Goal: Task Accomplishment & Management: Complete application form

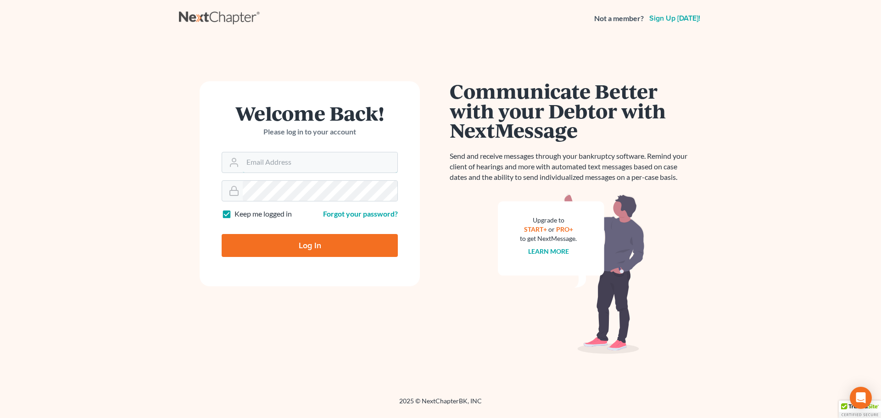
type input "[EMAIL_ADDRESS][DOMAIN_NAME]"
click at [311, 248] on input "Log In" at bounding box center [310, 245] width 176 height 23
type input "Thinking..."
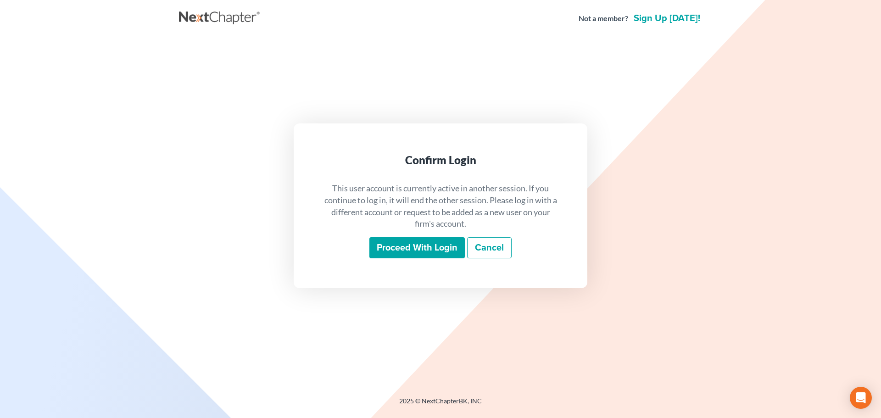
click at [387, 242] on input "Proceed with login" at bounding box center [416, 247] width 95 height 21
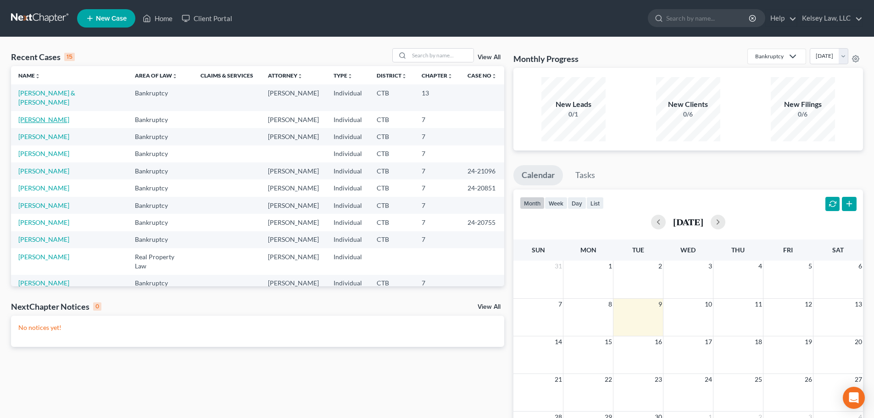
click at [45, 116] on link "[PERSON_NAME]" at bounding box center [43, 120] width 51 height 8
select select "4"
select select "6"
click at [68, 113] on link "[PERSON_NAME] & [PERSON_NAME]" at bounding box center [46, 114] width 57 height 17
select select "4"
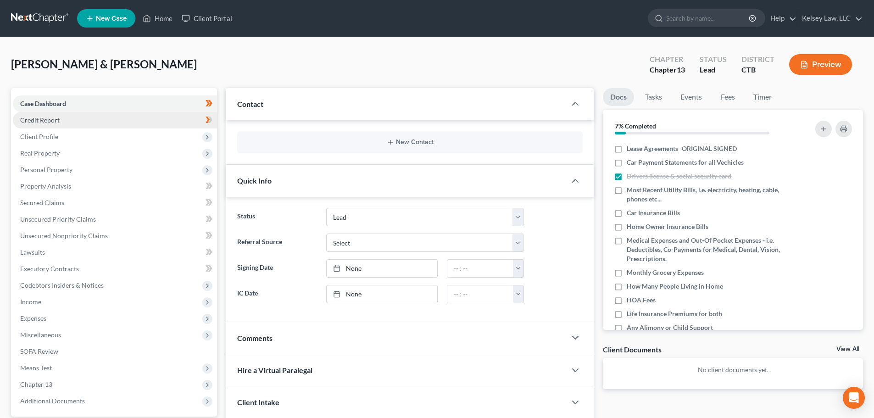
click at [50, 122] on span "Credit Report" at bounding box center [39, 120] width 39 height 8
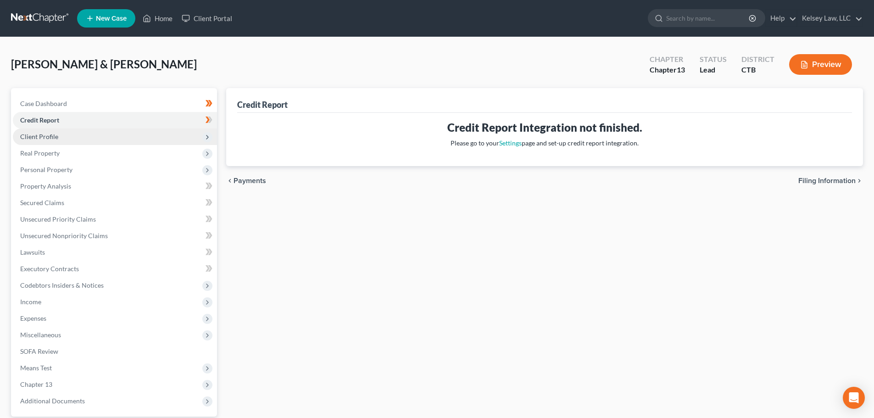
click at [55, 137] on span "Client Profile" at bounding box center [39, 137] width 38 height 8
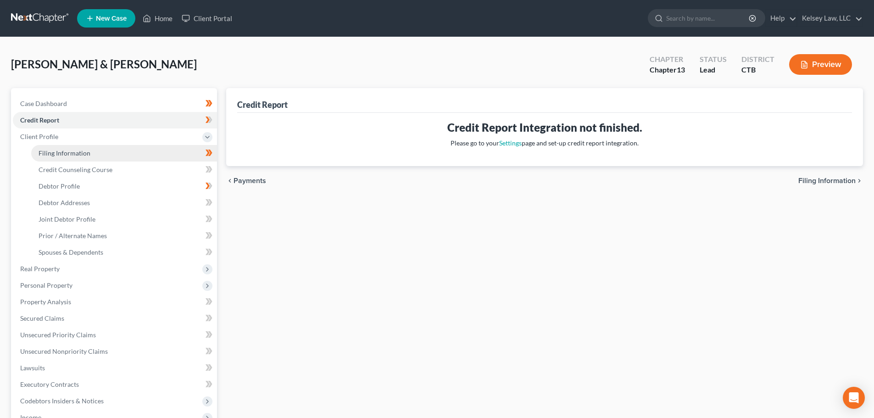
click at [61, 152] on span "Filing Information" at bounding box center [65, 153] width 52 height 8
select select "1"
select select "3"
select select "6"
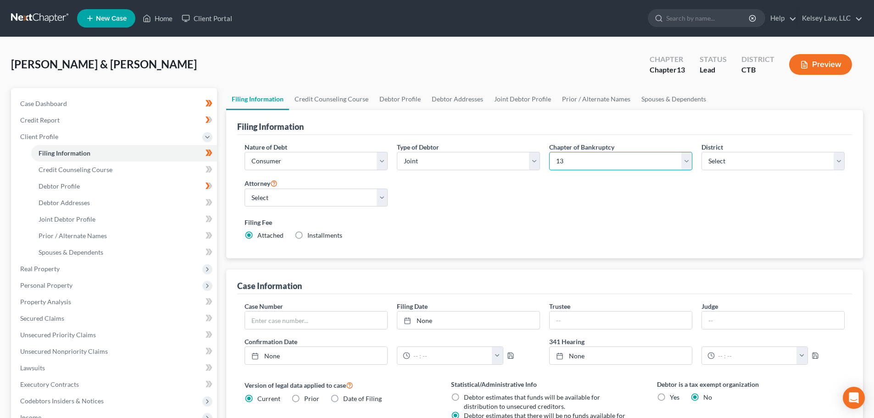
click at [573, 162] on select "Select 7 11 12 13" at bounding box center [620, 161] width 143 height 18
select select "0"
click at [549, 152] on select "Select 7 11 12 13" at bounding box center [620, 161] width 143 height 18
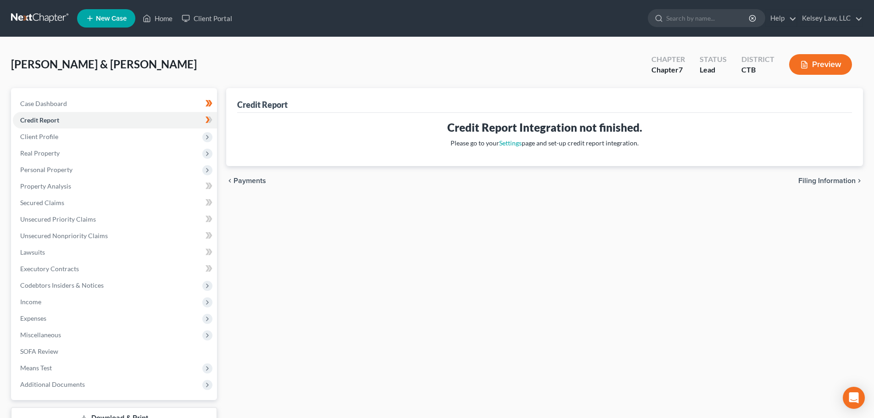
select select "4"
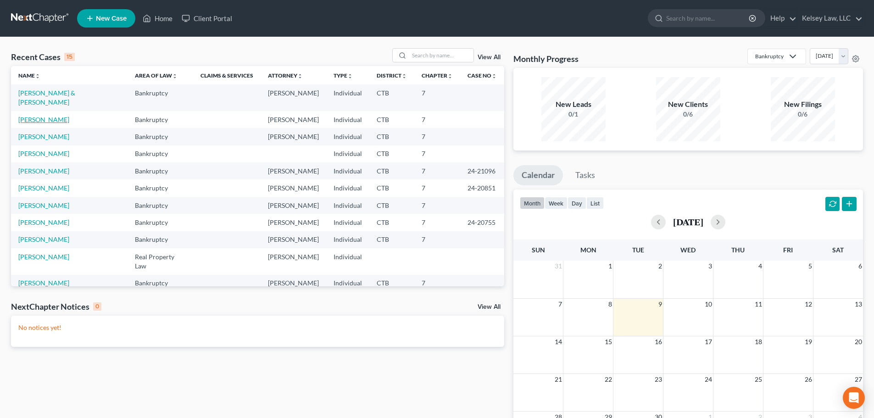
click at [48, 116] on link "[PERSON_NAME]" at bounding box center [43, 120] width 51 height 8
select select "4"
select select "6"
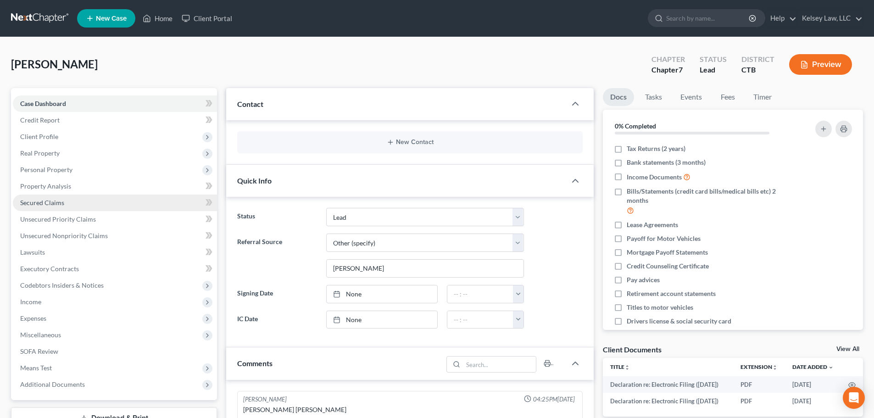
click at [54, 201] on span "Secured Claims" at bounding box center [42, 203] width 44 height 8
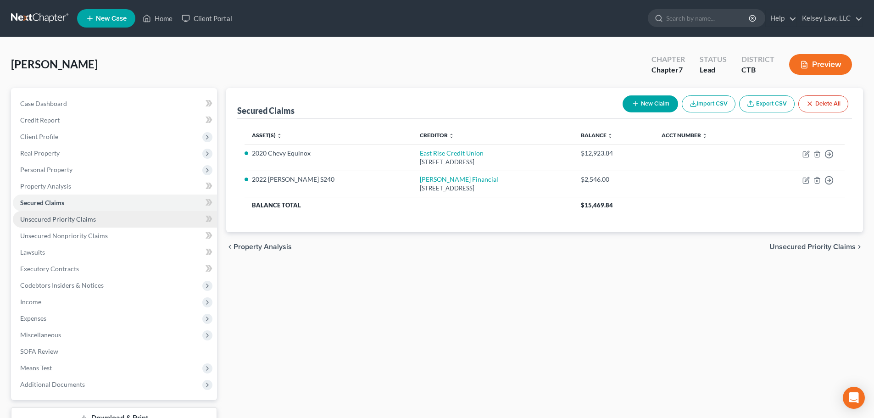
click at [53, 218] on span "Unsecured Priority Claims" at bounding box center [58, 219] width 76 height 8
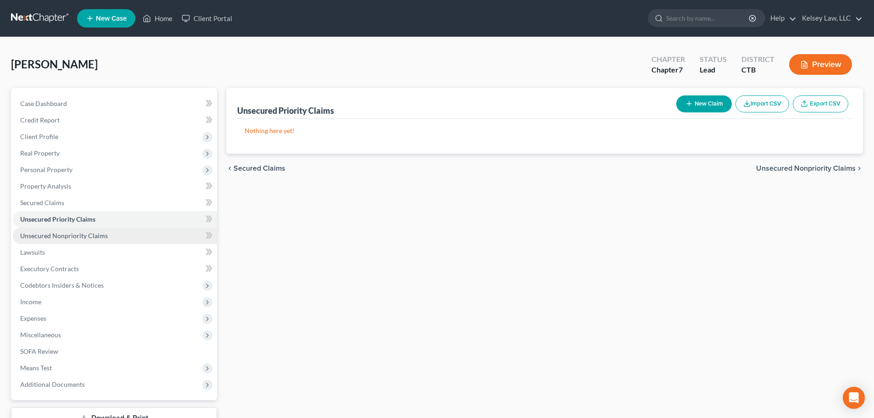
click at [54, 234] on span "Unsecured Nonpriority Claims" at bounding box center [64, 236] width 88 height 8
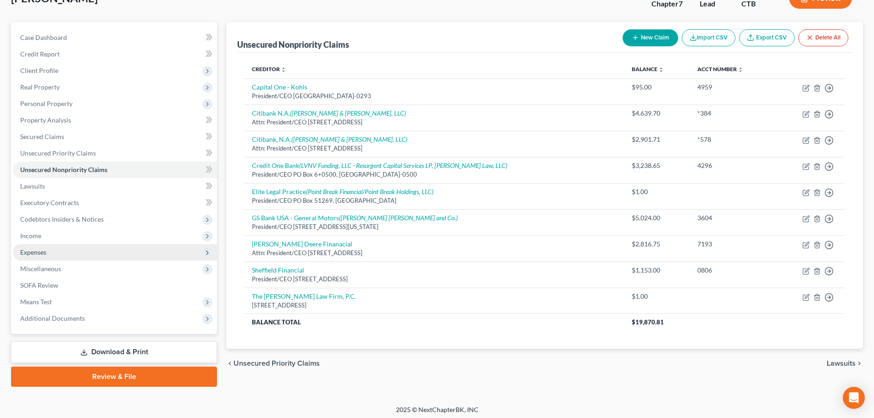
scroll to position [70, 0]
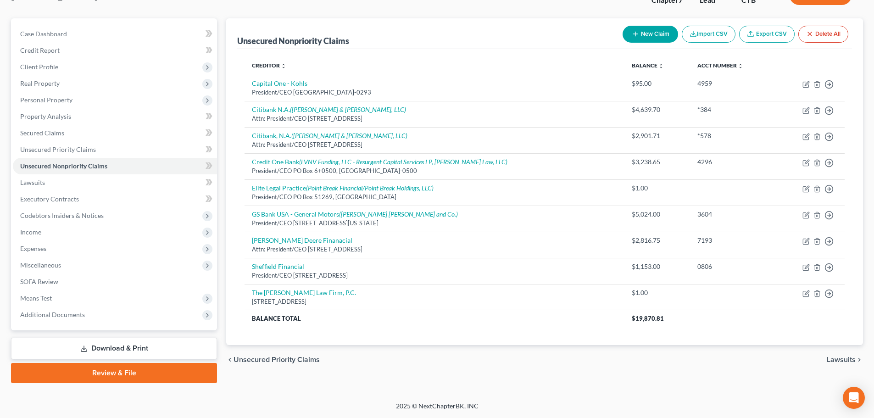
click at [143, 347] on link "Download & Print" at bounding box center [114, 349] width 206 height 22
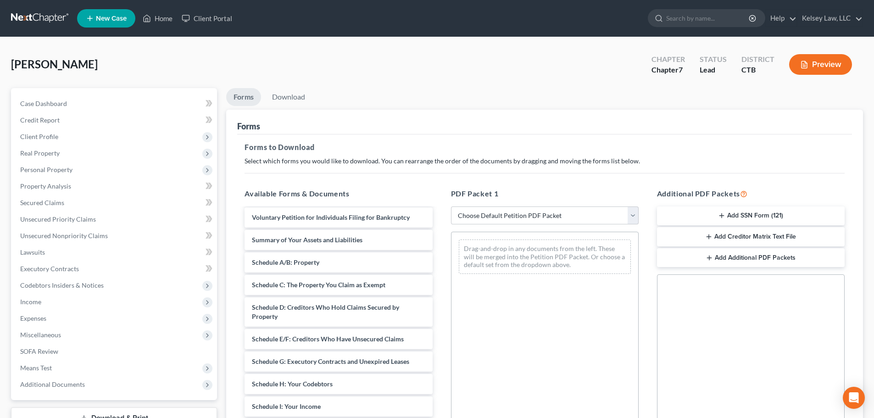
scroll to position [46, 0]
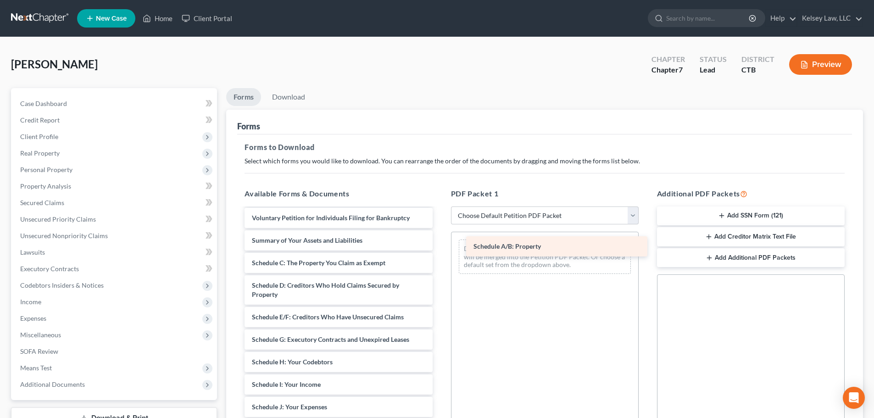
drag, startPoint x: 309, startPoint y: 262, endPoint x: 521, endPoint y: 256, distance: 211.6
click at [439, 256] on div "Schedule A/B: Property Declaration re: Electronic Filing ([DATE]) Declaration r…" at bounding box center [338, 394] width 202 height 462
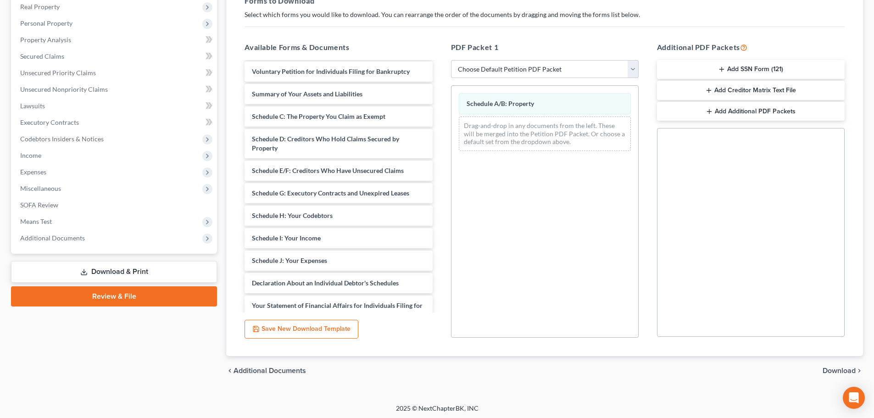
scroll to position [149, 0]
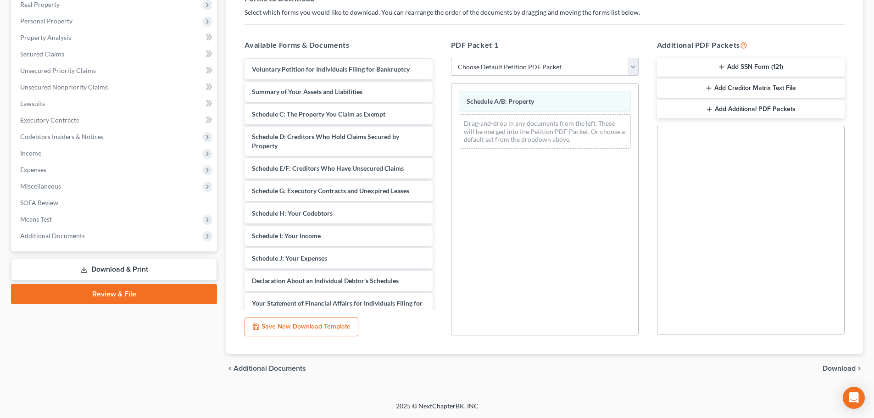
click at [850, 369] on span "Download" at bounding box center [839, 368] width 33 height 7
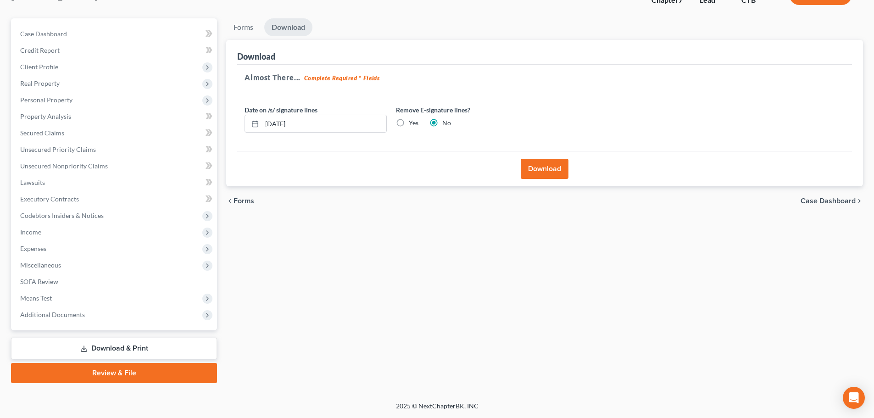
scroll to position [70, 0]
click at [556, 172] on button "Download" at bounding box center [545, 169] width 48 height 20
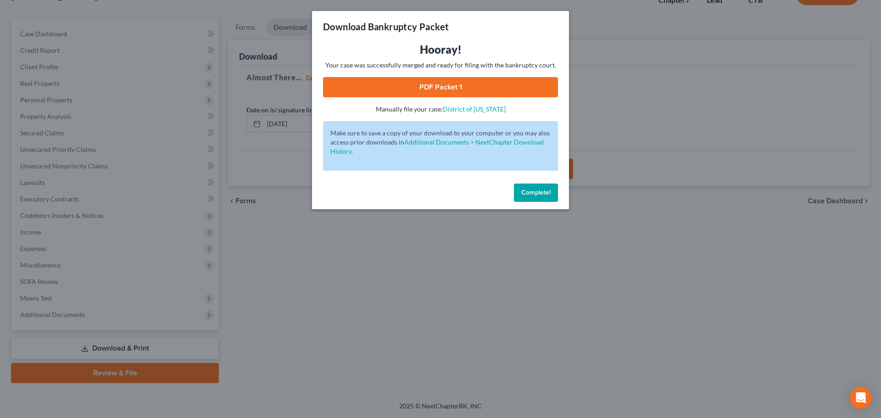
click at [540, 192] on span "Complete!" at bounding box center [535, 193] width 29 height 8
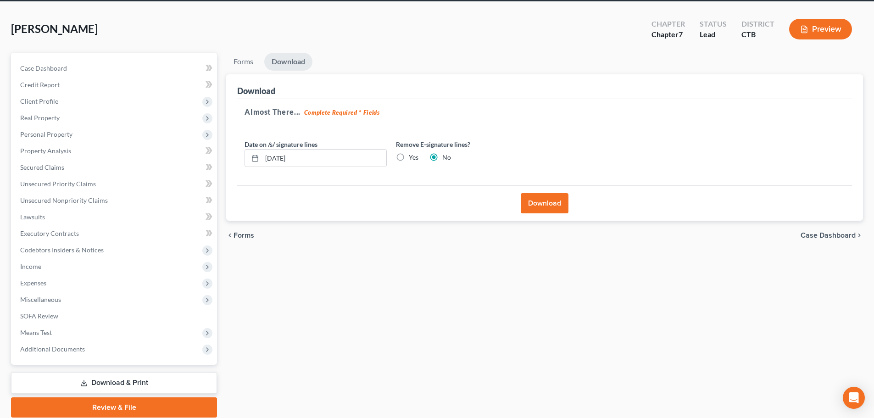
scroll to position [0, 0]
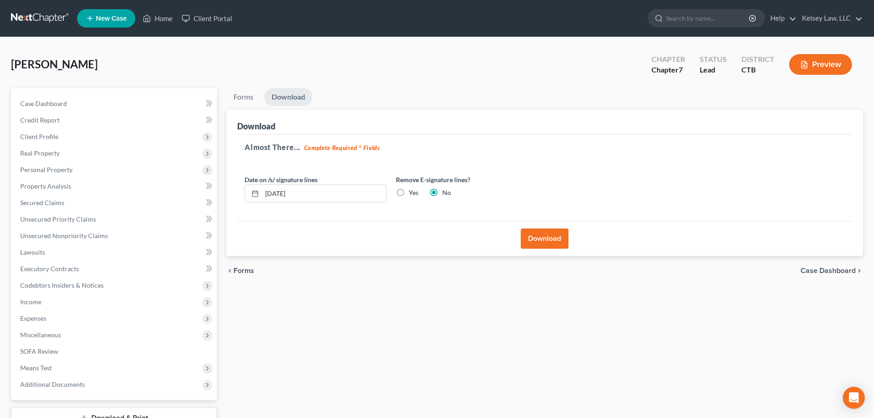
click at [543, 239] on button "Download" at bounding box center [545, 238] width 48 height 20
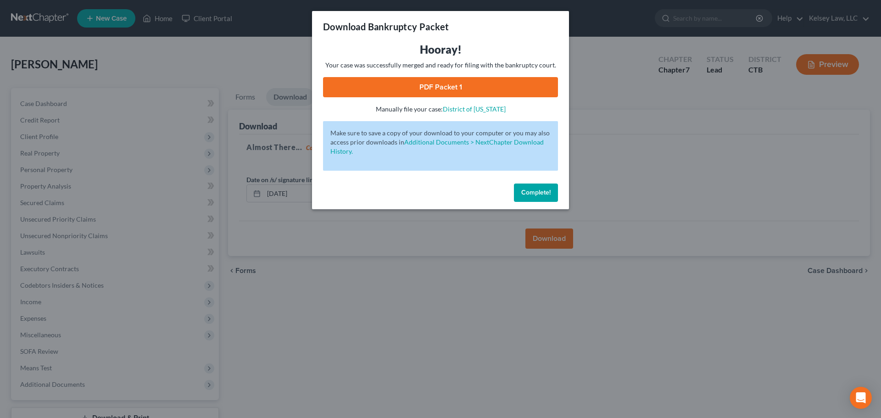
click at [437, 83] on link "PDF Packet 1" at bounding box center [440, 87] width 235 height 20
click at [548, 193] on span "Complete!" at bounding box center [535, 193] width 29 height 8
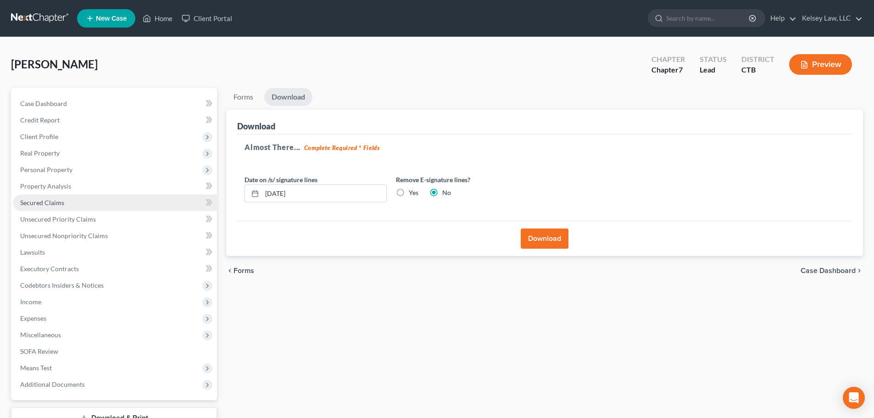
click at [47, 207] on link "Secured Claims" at bounding box center [115, 203] width 204 height 17
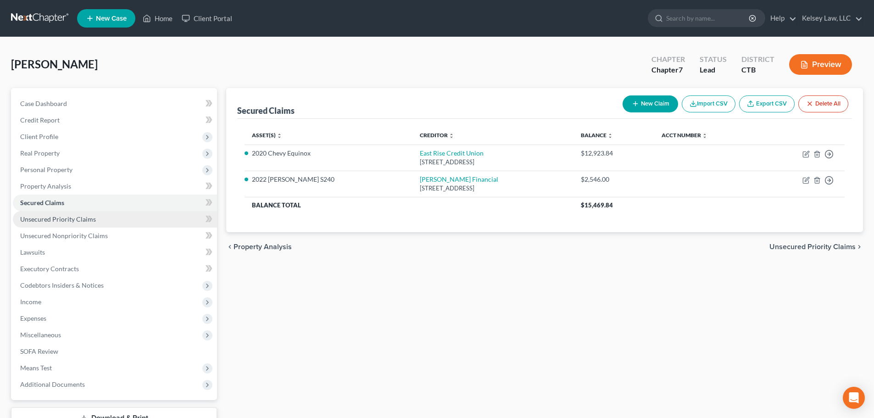
click at [48, 220] on span "Unsecured Priority Claims" at bounding box center [58, 219] width 76 height 8
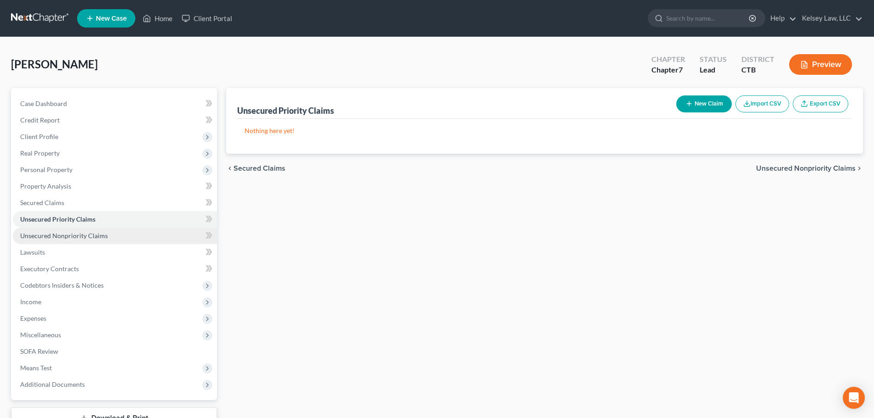
click at [51, 232] on span "Unsecured Nonpriority Claims" at bounding box center [64, 236] width 88 height 8
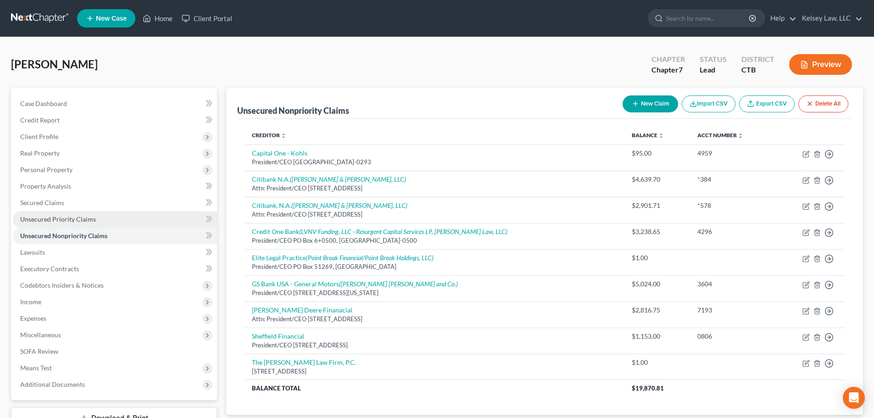
click at [64, 217] on span "Unsecured Priority Claims" at bounding box center [58, 219] width 76 height 8
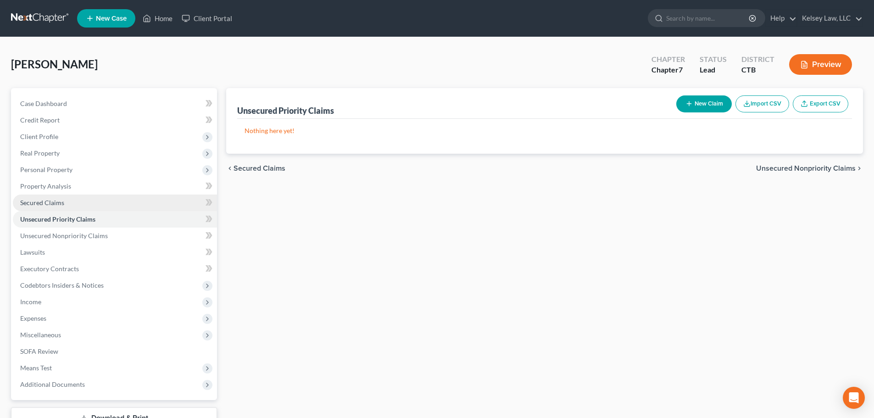
click at [64, 203] on link "Secured Claims" at bounding box center [115, 203] width 204 height 17
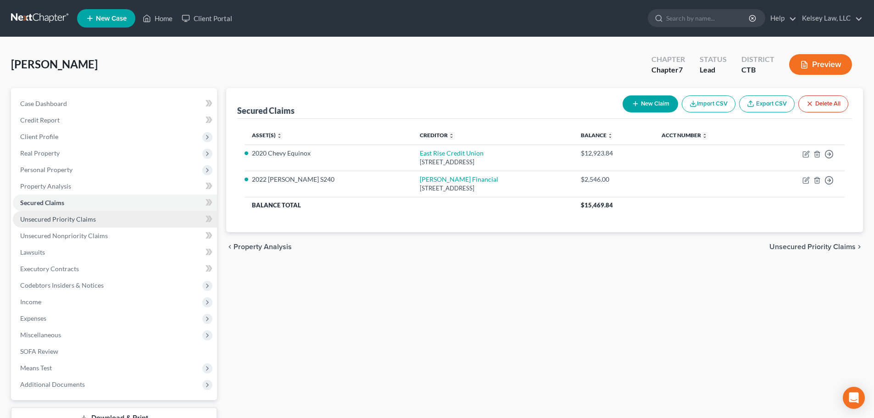
click at [66, 222] on span "Unsecured Priority Claims" at bounding box center [58, 219] width 76 height 8
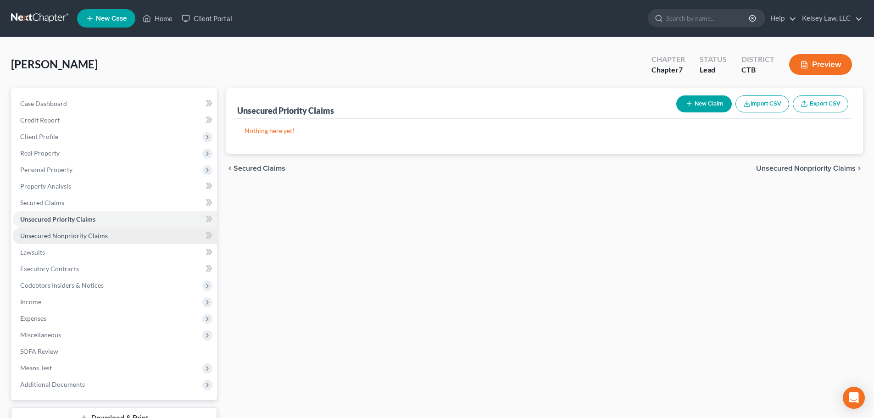
click at [66, 234] on span "Unsecured Nonpriority Claims" at bounding box center [64, 236] width 88 height 8
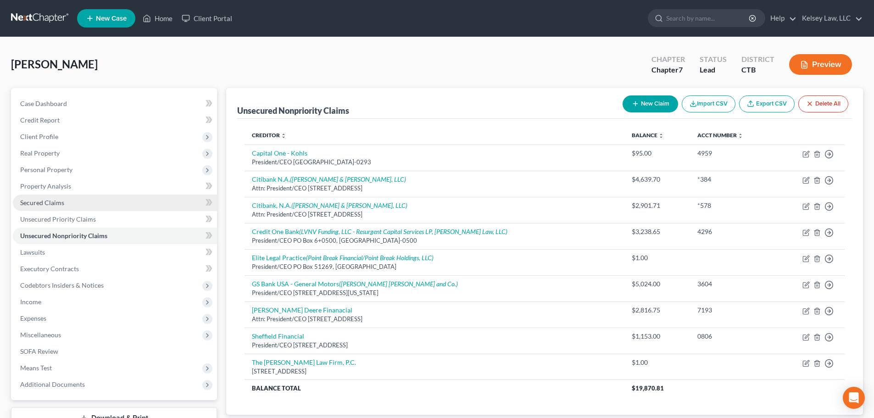
click at [55, 204] on span "Secured Claims" at bounding box center [42, 203] width 44 height 8
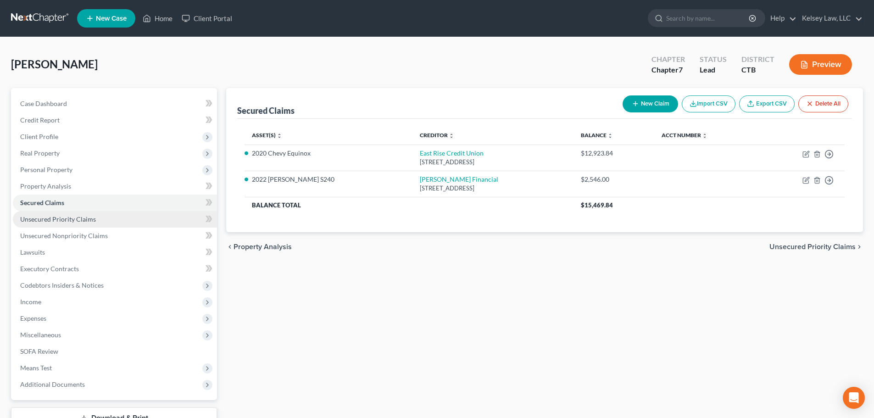
click at [56, 222] on span "Unsecured Priority Claims" at bounding box center [58, 219] width 76 height 8
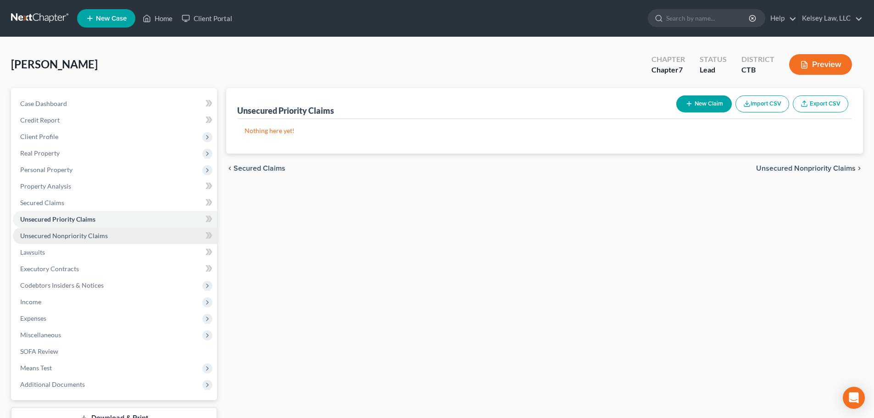
click at [60, 235] on span "Unsecured Nonpriority Claims" at bounding box center [64, 236] width 88 height 8
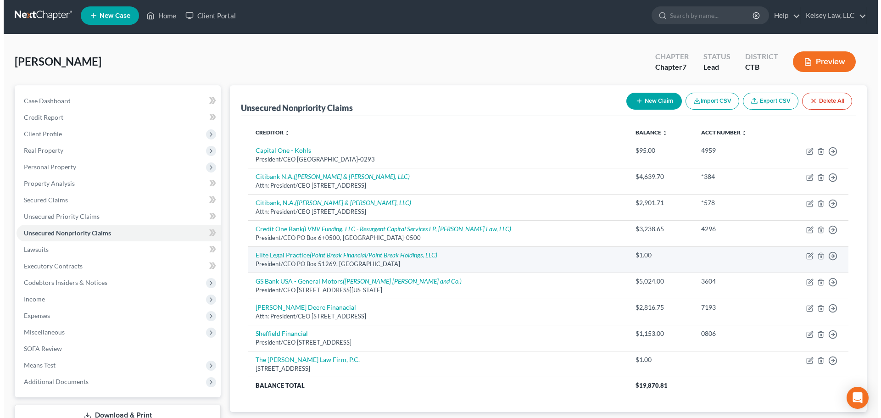
scroll to position [46, 0]
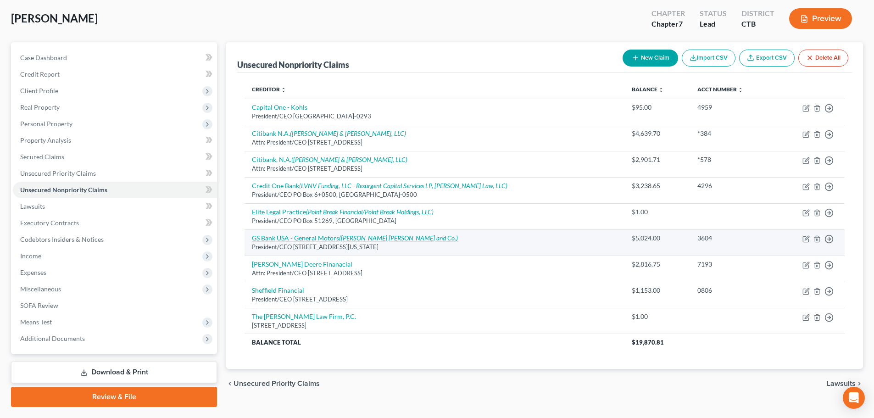
click at [336, 239] on link "GS Bank USA - General Motors ([PERSON_NAME] [PERSON_NAME] and Co.)" at bounding box center [355, 238] width 206 height 8
select select "35"
select select "14"
select select "0"
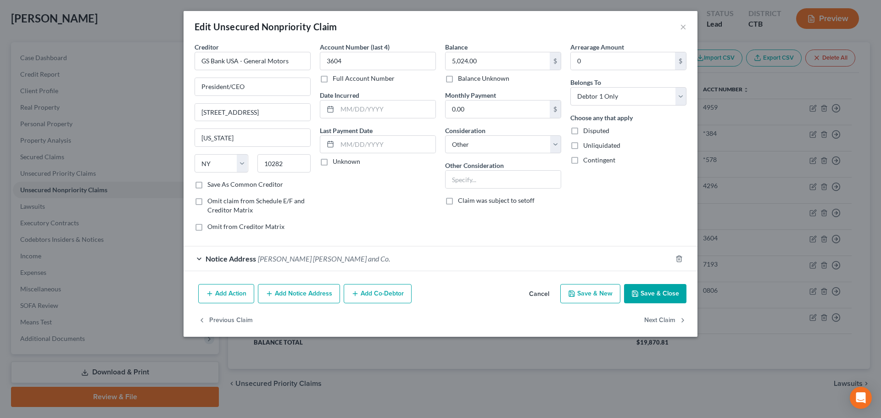
click at [200, 260] on div "Notice Address [PERSON_NAME] [PERSON_NAME] and Co." at bounding box center [428, 258] width 488 height 24
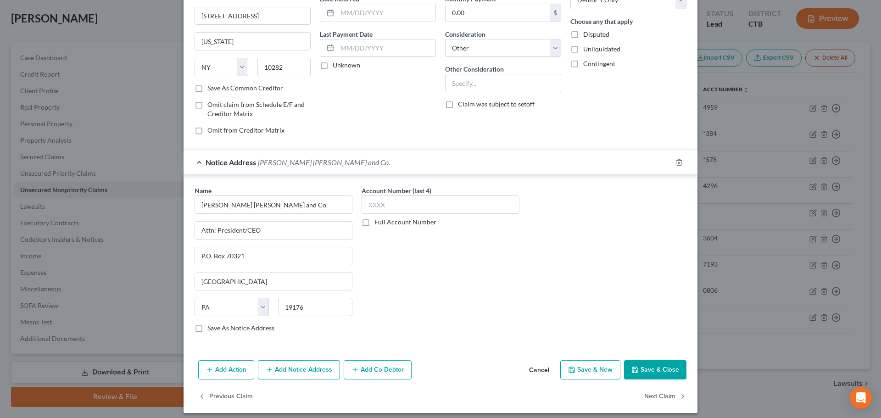
scroll to position [102, 0]
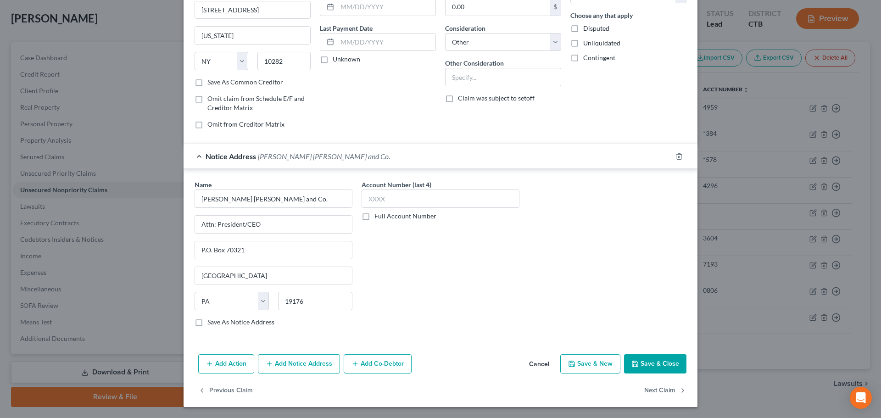
click at [301, 368] on button "Add Notice Address" at bounding box center [299, 363] width 82 height 19
